Goal: Transaction & Acquisition: Purchase product/service

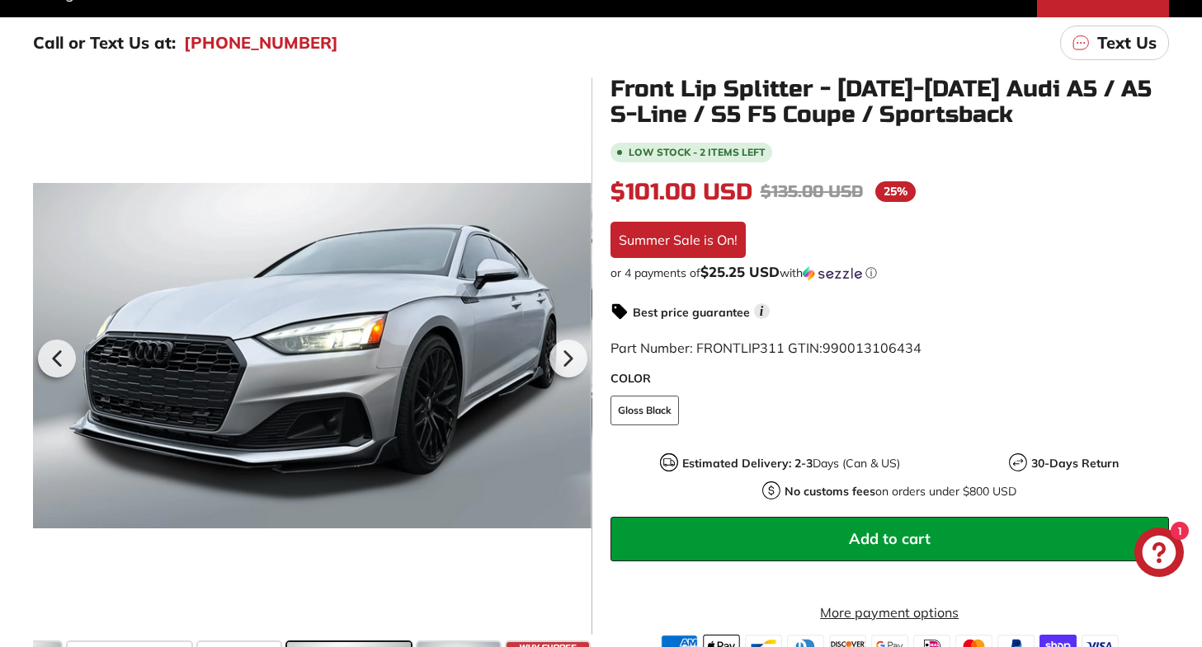
scroll to position [256, 0]
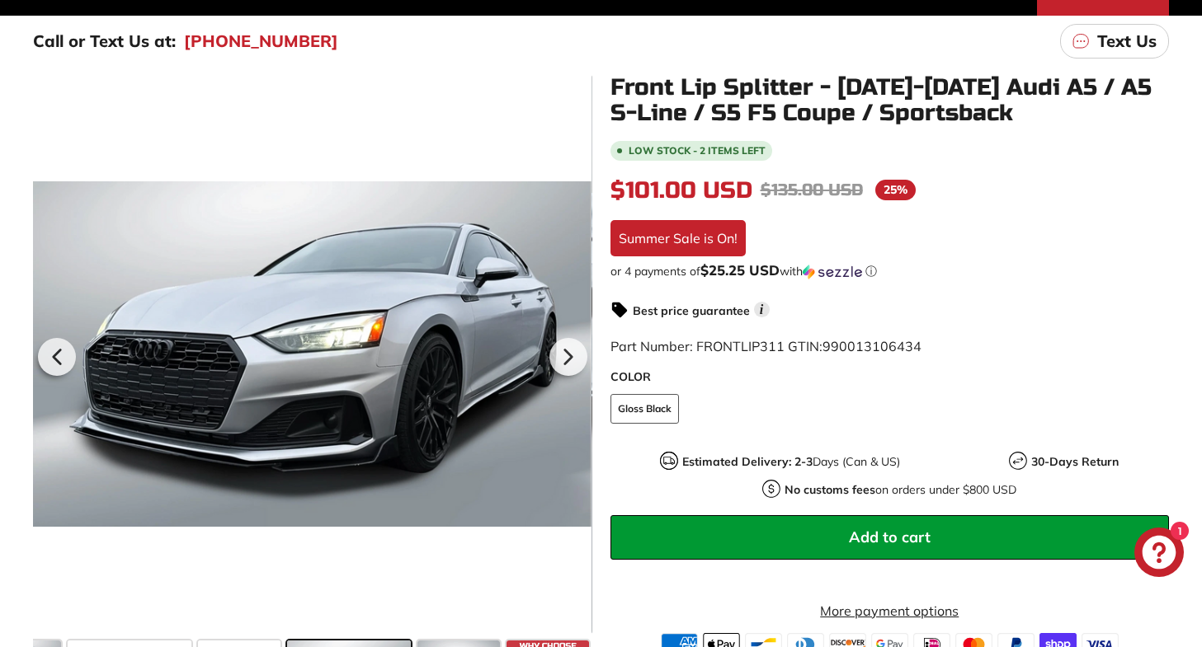
click at [890, 531] on span "Add to cart" at bounding box center [890, 537] width 82 height 19
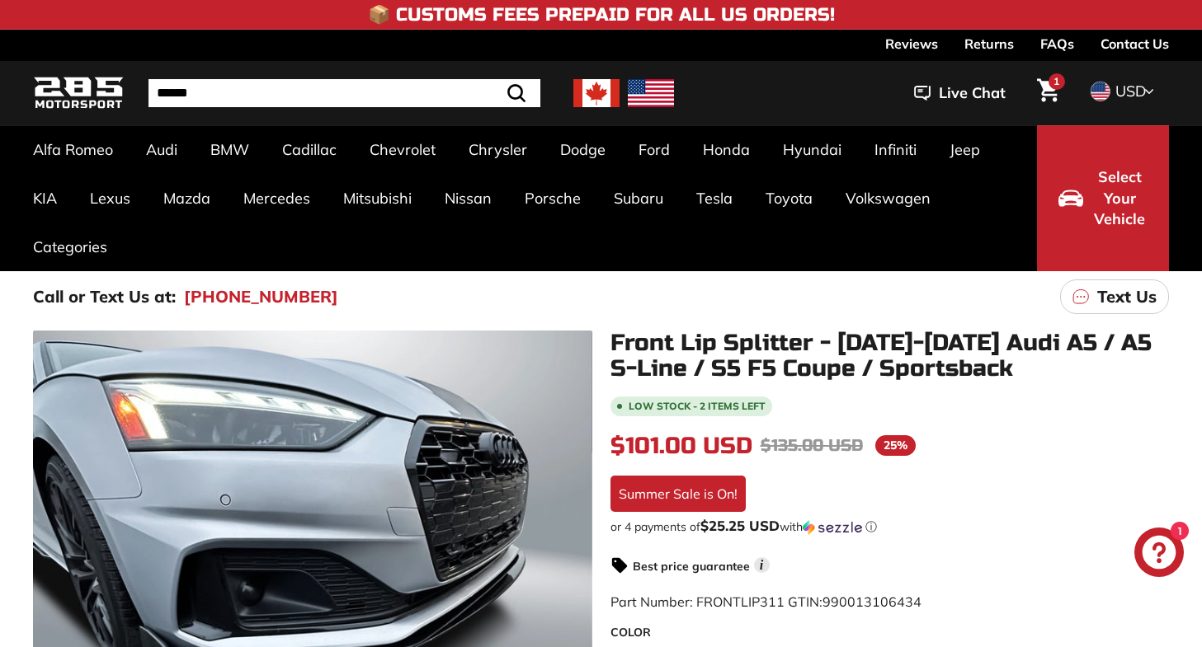
click at [1045, 92] on icon "Cart" at bounding box center [1048, 90] width 22 height 24
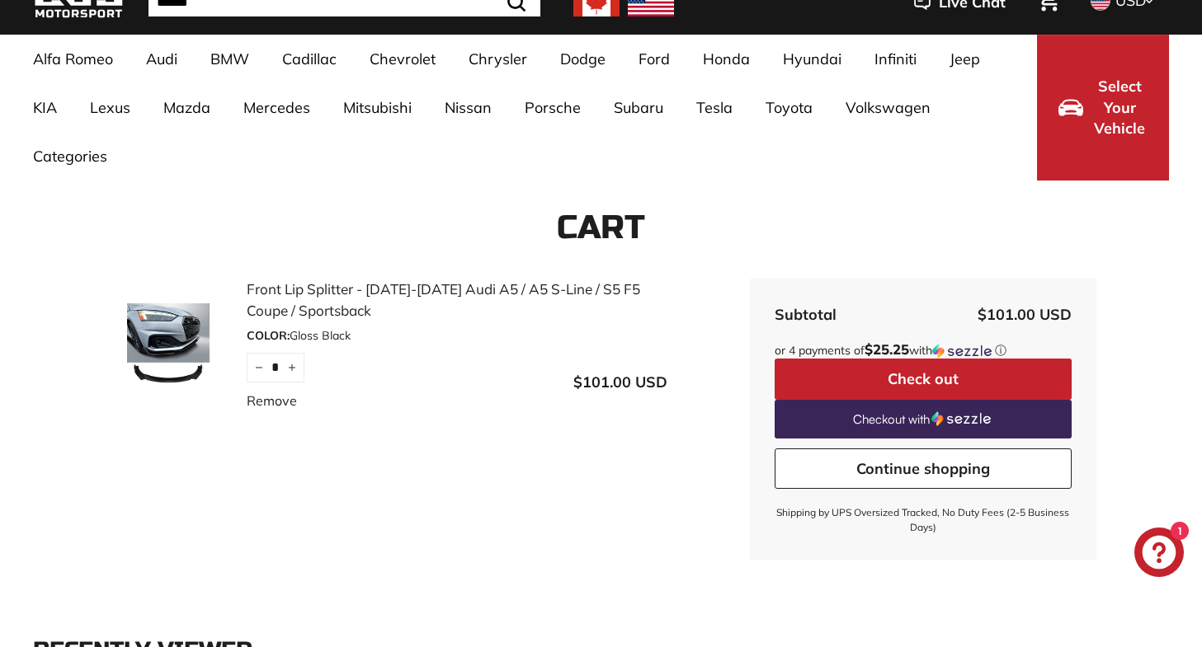
scroll to position [92, 0]
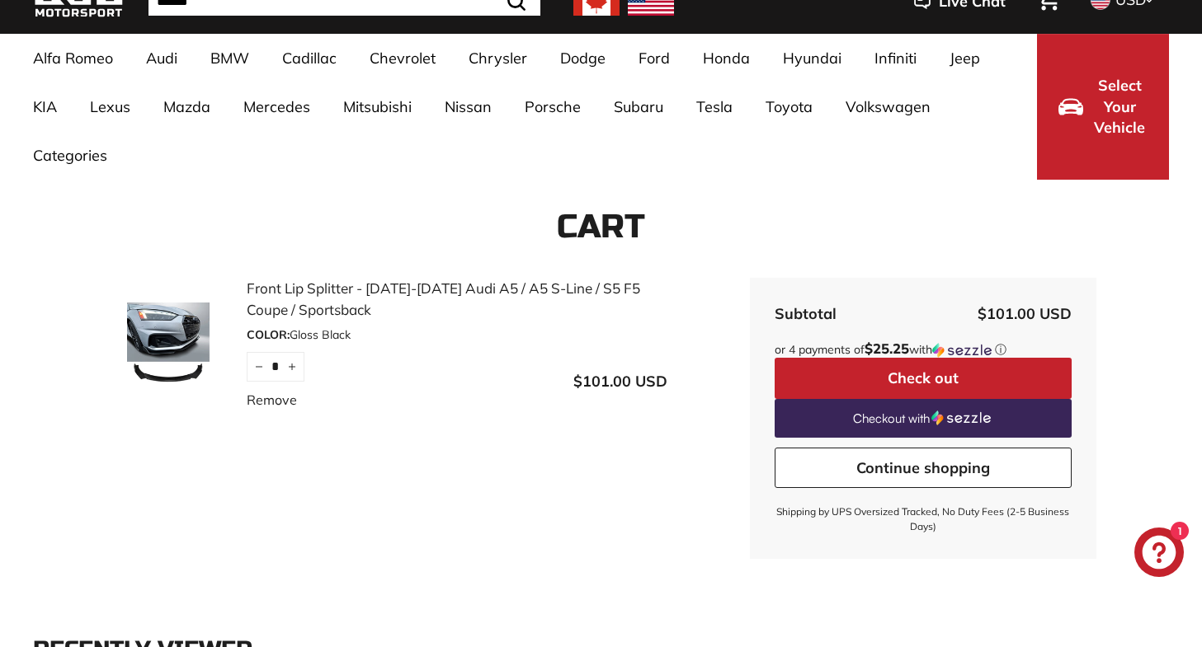
click at [906, 370] on button "Check out" at bounding box center [922, 378] width 297 height 41
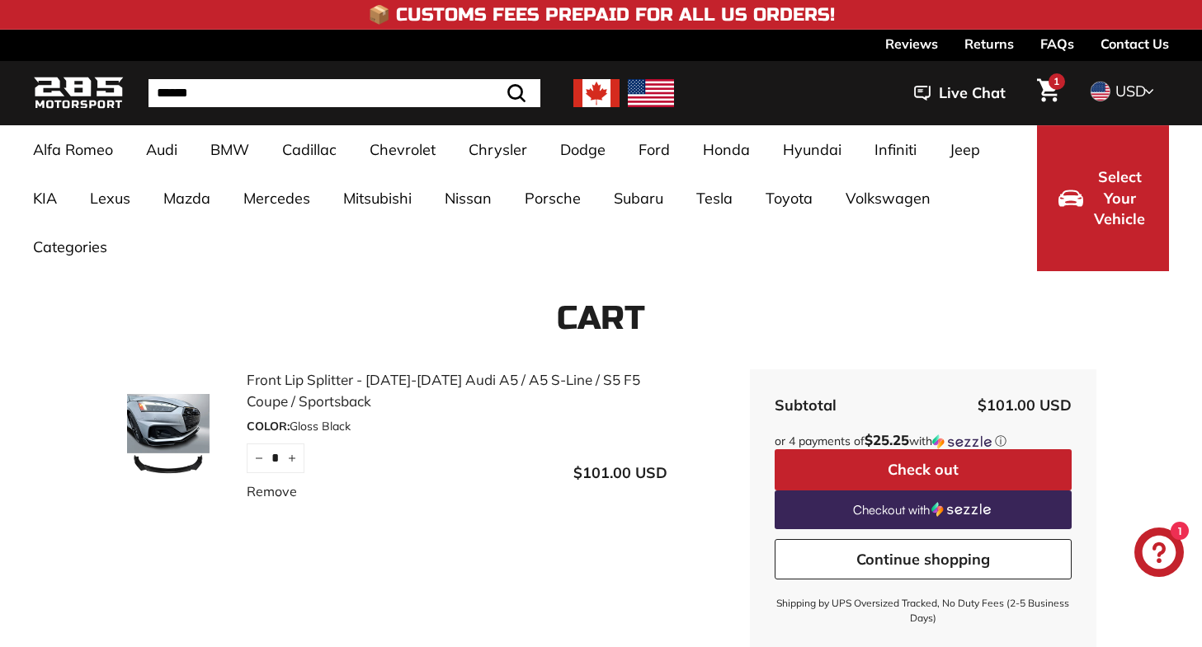
click at [1113, 80] on div "USD CAD USD" at bounding box center [1118, 91] width 67 height 25
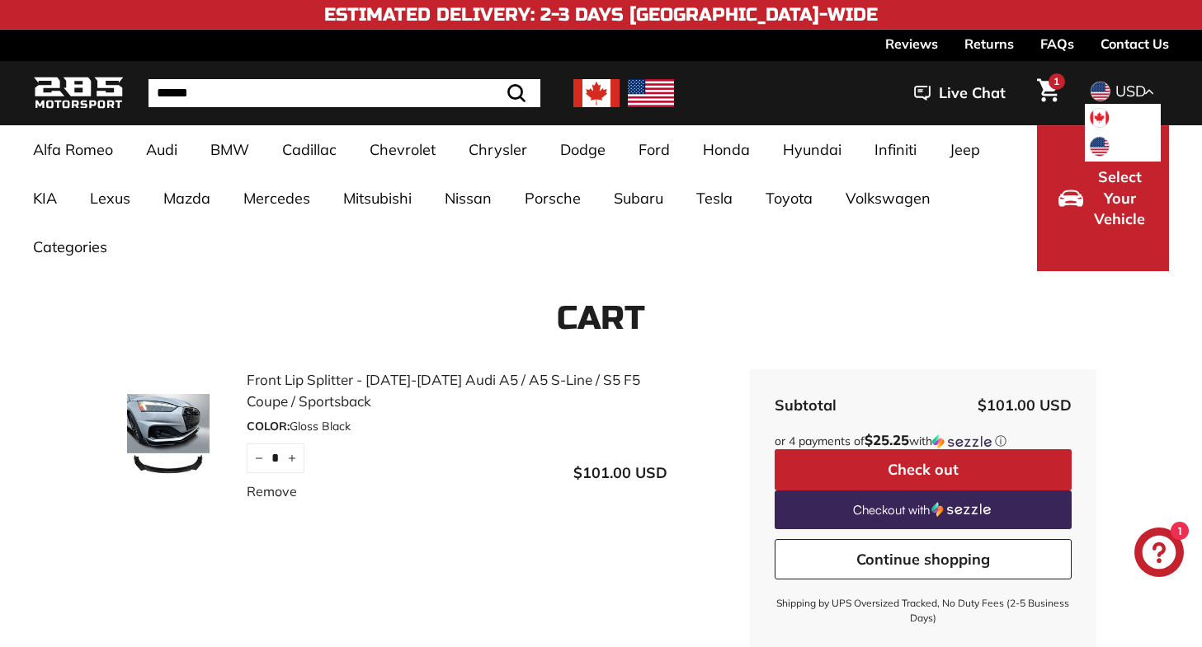
click at [1113, 80] on div "USD CAD USD" at bounding box center [1118, 91] width 67 height 25
click at [647, 99] on img at bounding box center [651, 93] width 46 height 28
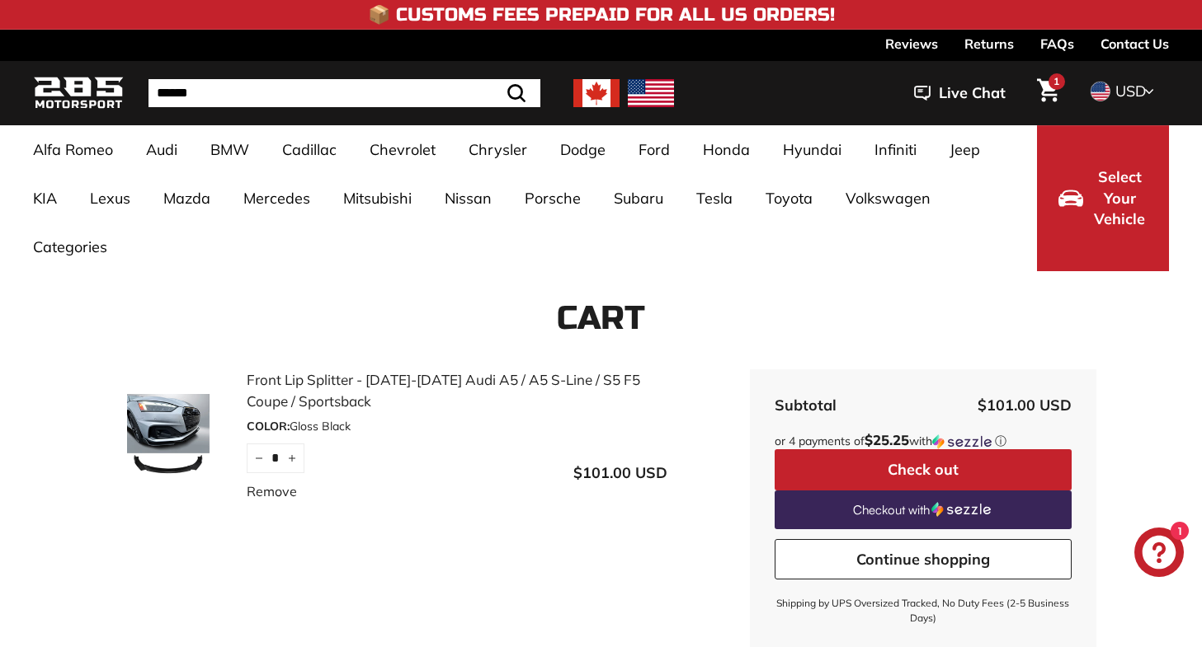
click at [892, 471] on button "Check out" at bounding box center [922, 470] width 297 height 41
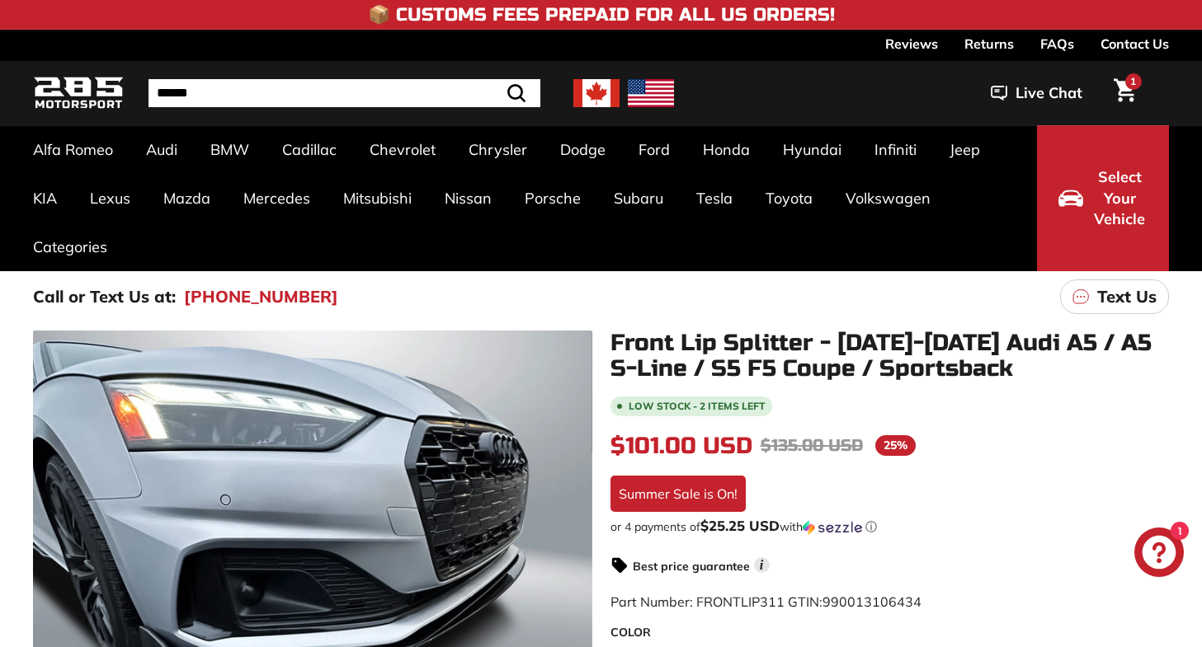
click at [1132, 93] on icon "Cart" at bounding box center [1124, 90] width 22 height 24
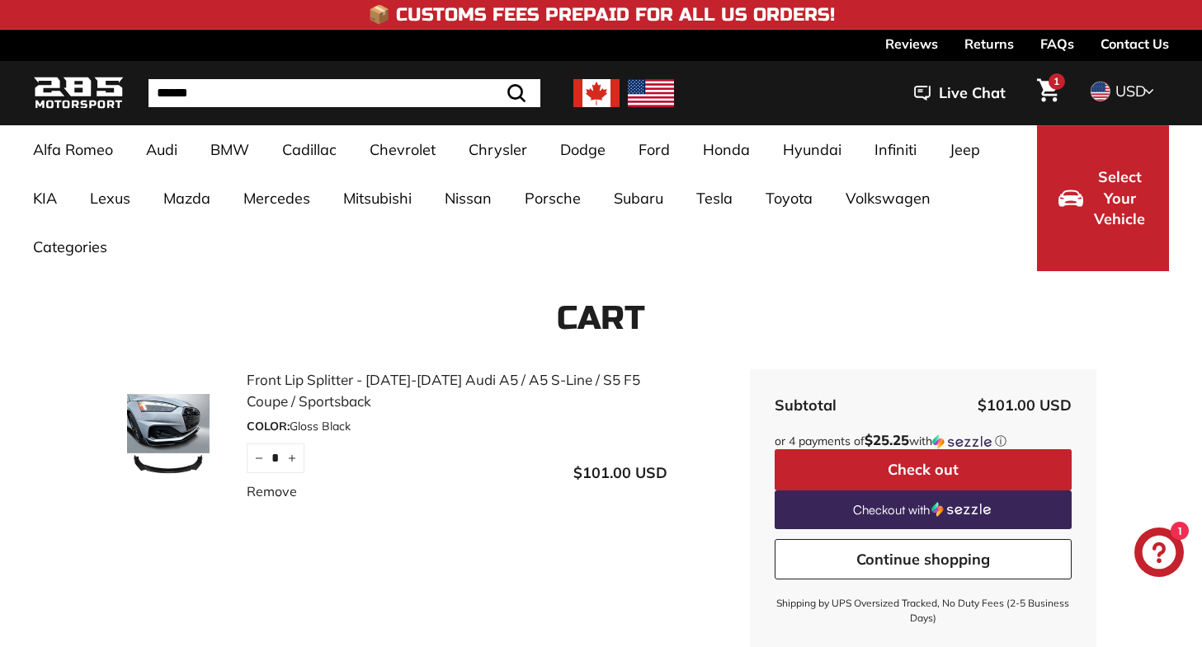
click at [845, 475] on button "Check out" at bounding box center [922, 470] width 297 height 41
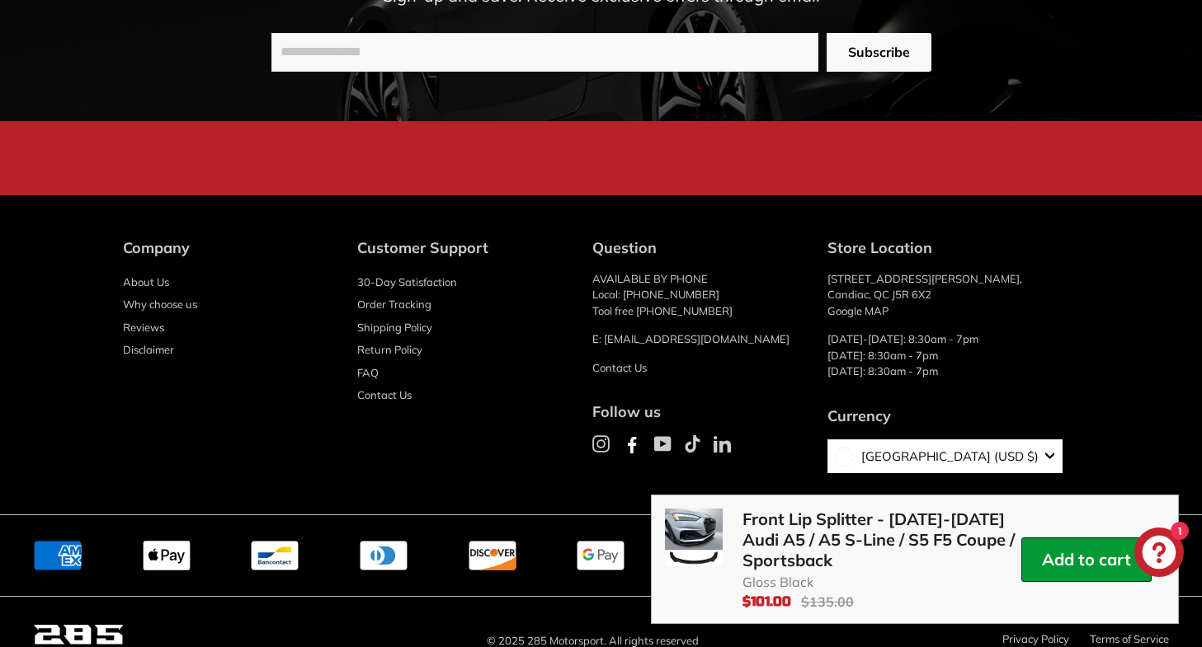
scroll to position [3420, 0]
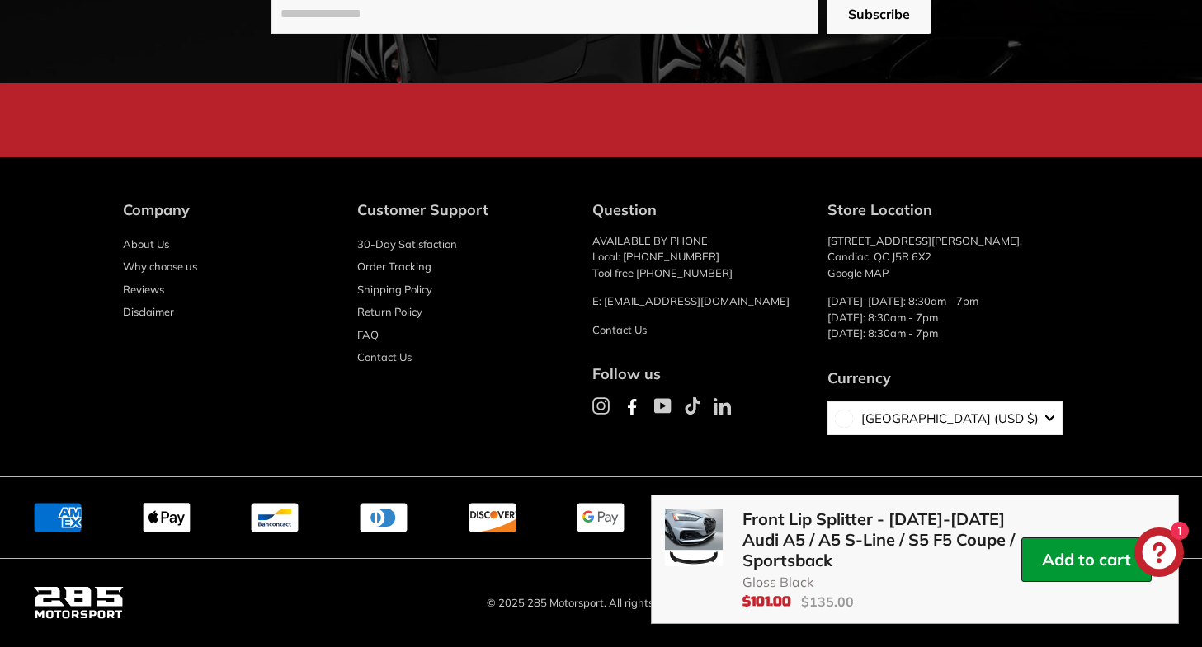
click at [647, 329] on link "Contact Us" at bounding box center [619, 329] width 54 height 13
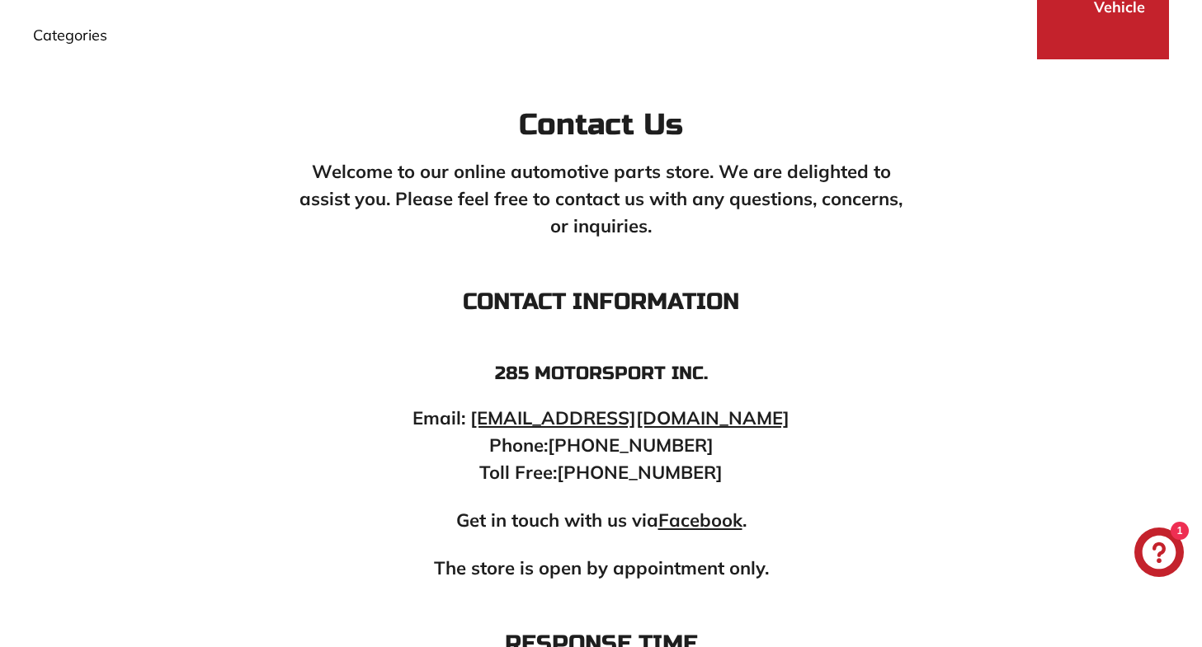
scroll to position [249, 0]
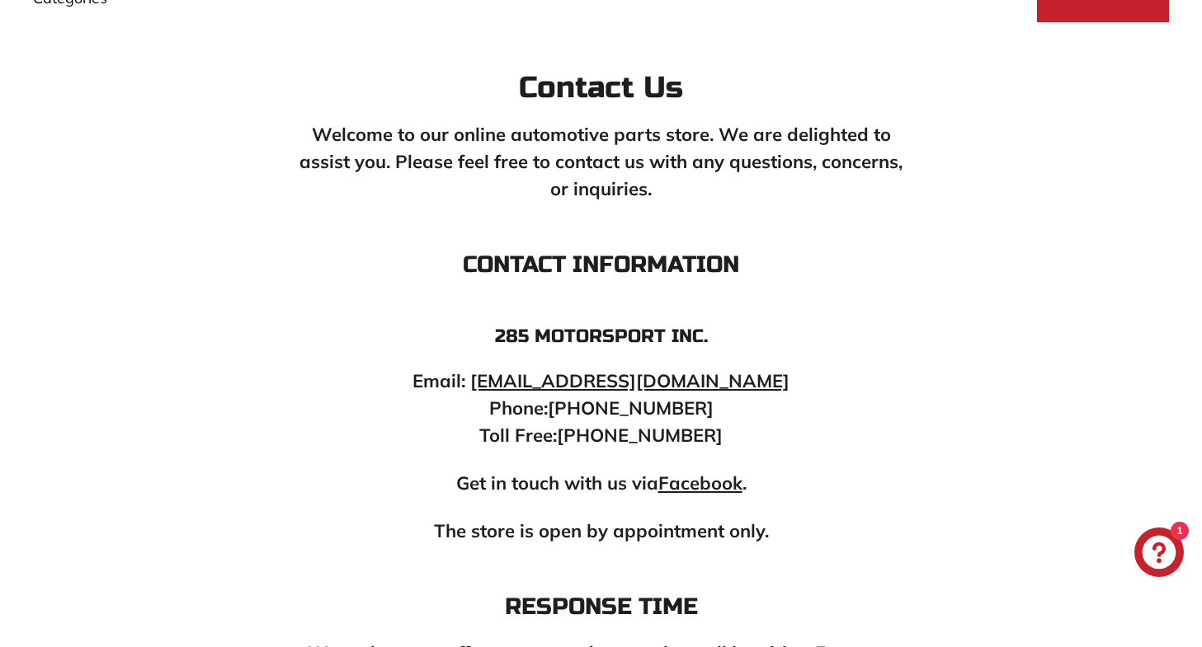
click at [689, 376] on link "[EMAIL_ADDRESS][DOMAIN_NAME]" at bounding box center [629, 381] width 319 height 23
